Goal: Go to known website: Access a specific website the user already knows

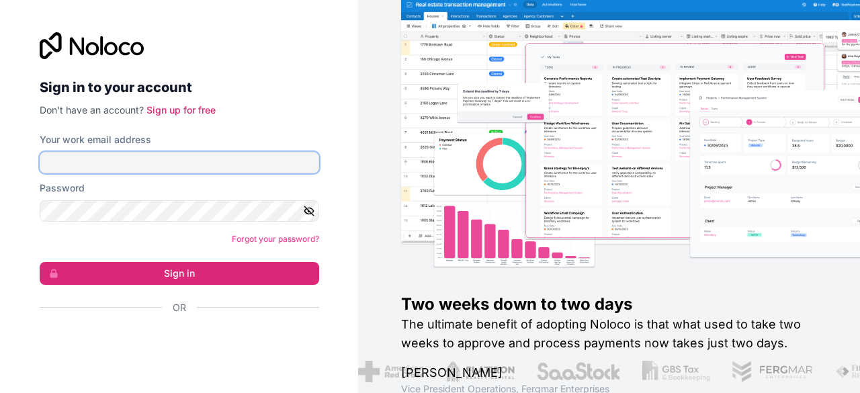
click at [180, 161] on input "Your work email address" at bounding box center [180, 163] width 280 height 22
type input "**********"
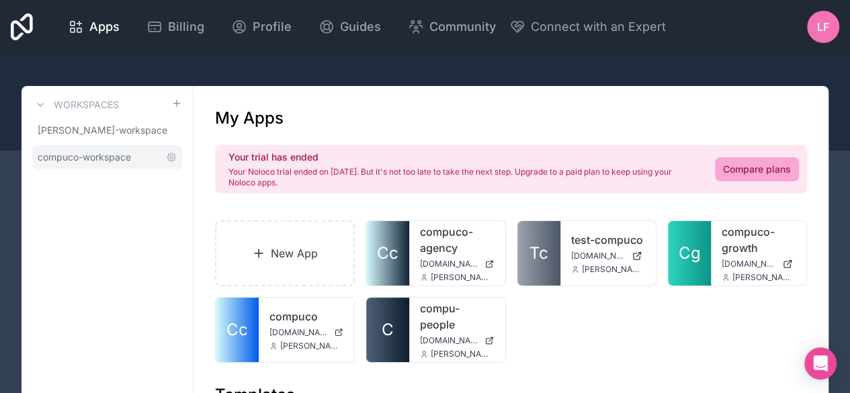
click at [113, 151] on span "compuco-workspace" at bounding box center [84, 157] width 93 height 13
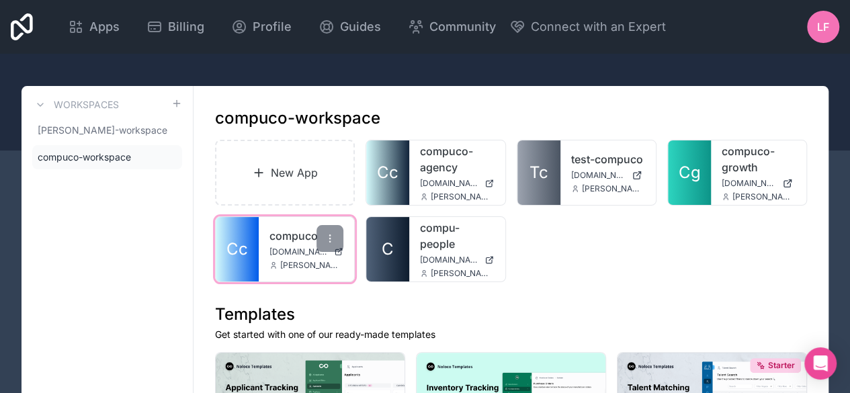
click at [274, 239] on link "compuco" at bounding box center [306, 236] width 74 height 16
